Goal: Book appointment/travel/reservation

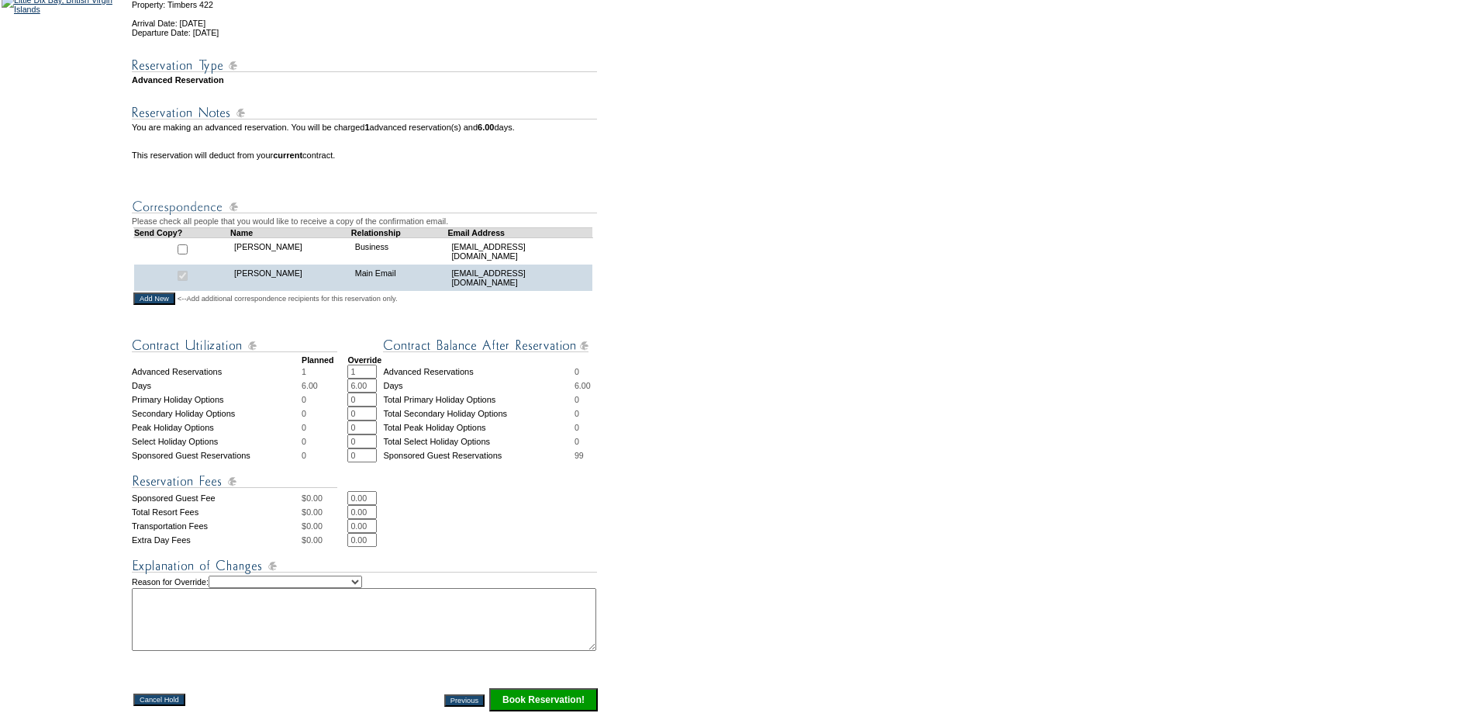
scroll to position [388, 0]
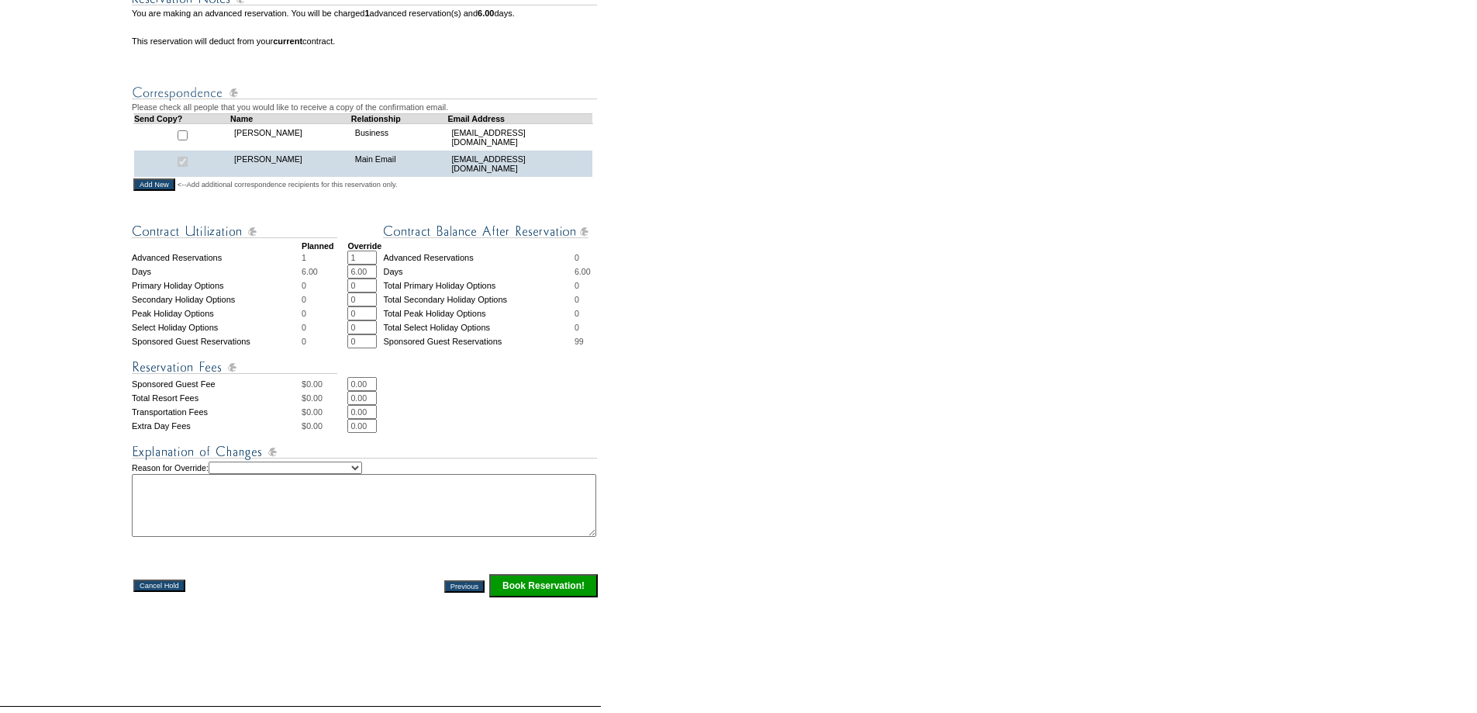
click at [547, 597] on input "Book Reservation!" at bounding box center [543, 585] width 109 height 23
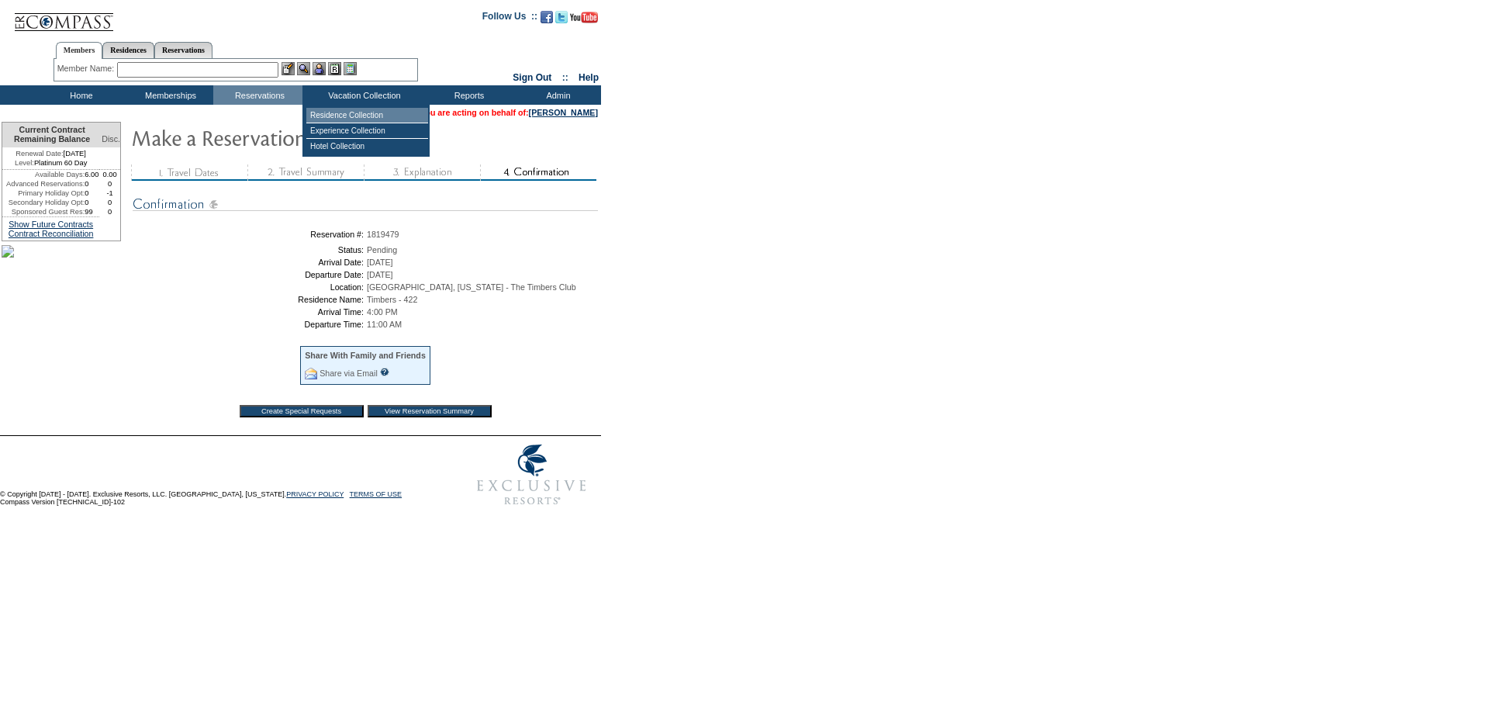
click at [375, 115] on td "Residence Collection" at bounding box center [367, 116] width 122 height 16
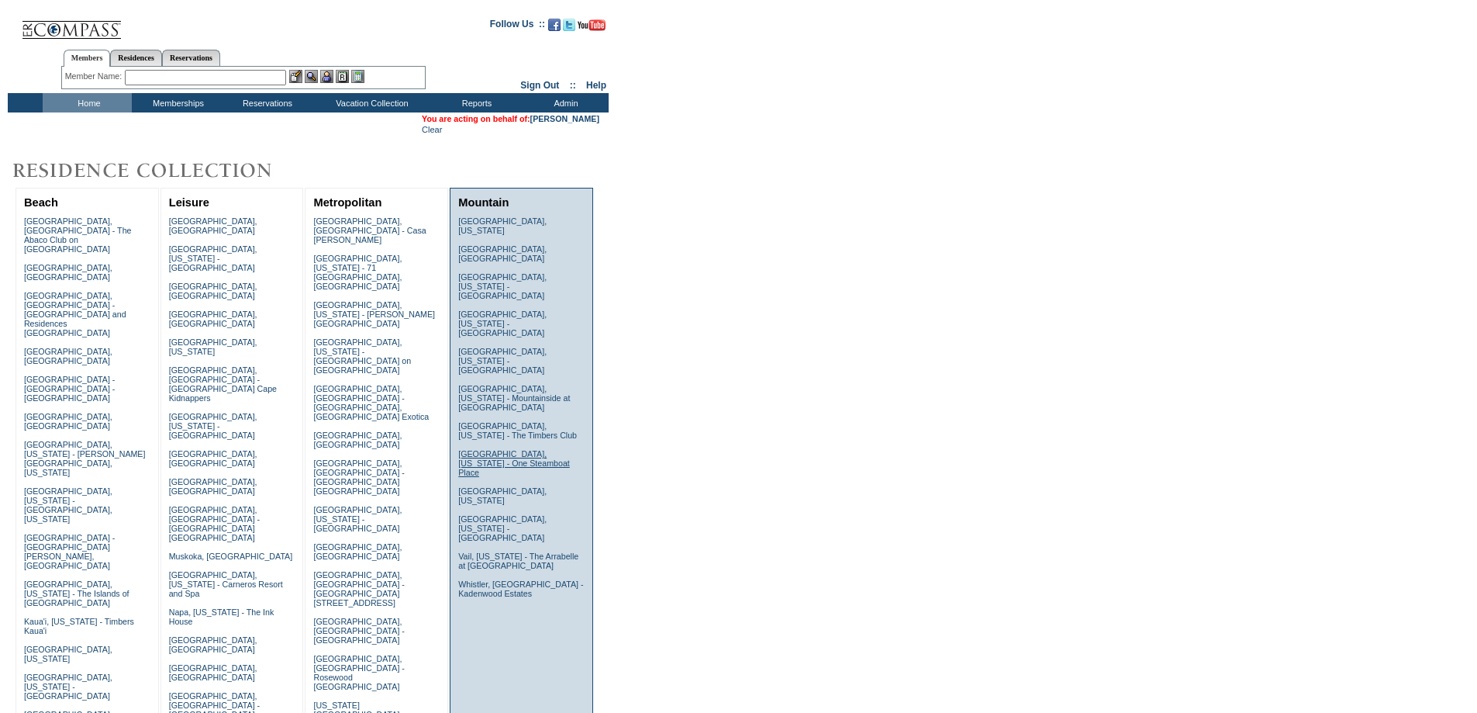
click at [483, 449] on link "[GEOGRAPHIC_DATA], [US_STATE] - One Steamboat Place" at bounding box center [514, 463] width 112 height 28
